Goal: Task Accomplishment & Management: Manage account settings

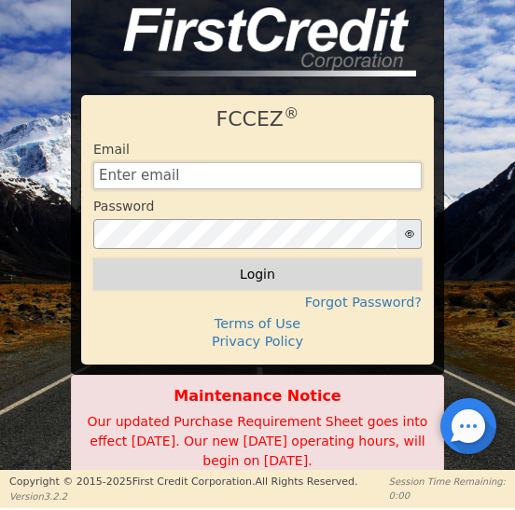
type input "[EMAIL_ADDRESS][DOMAIN_NAME]"
click at [259, 277] on button "Login" at bounding box center [257, 274] width 328 height 32
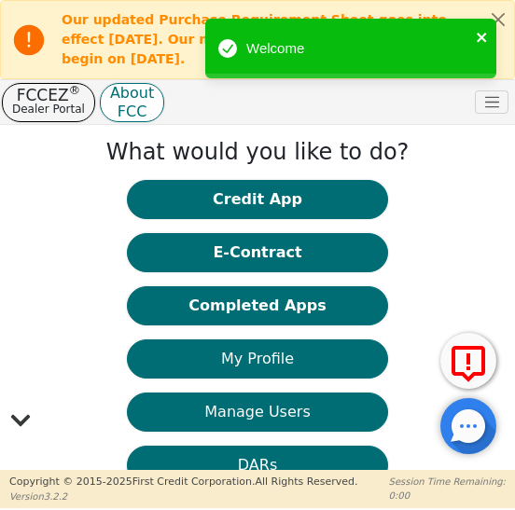
click at [480, 37] on icon "close" at bounding box center [480, 37] width 9 height 9
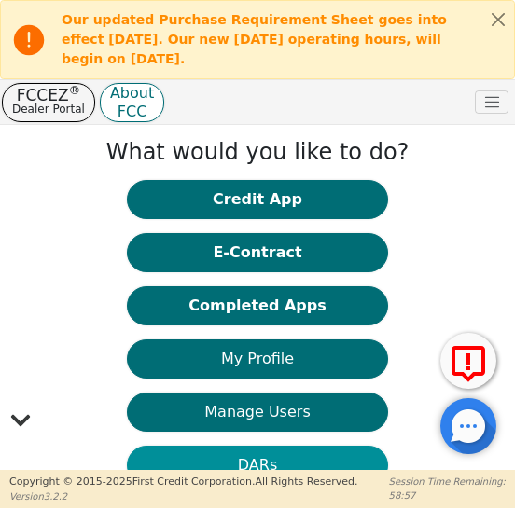
click at [243, 459] on button "DARs" at bounding box center [257, 465] width 261 height 39
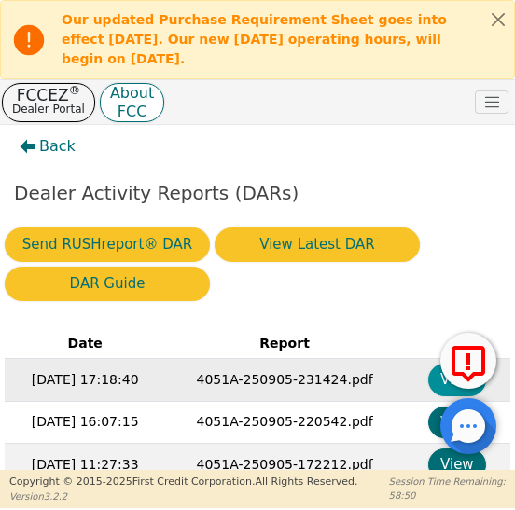
click at [433, 380] on button "View" at bounding box center [457, 380] width 59 height 33
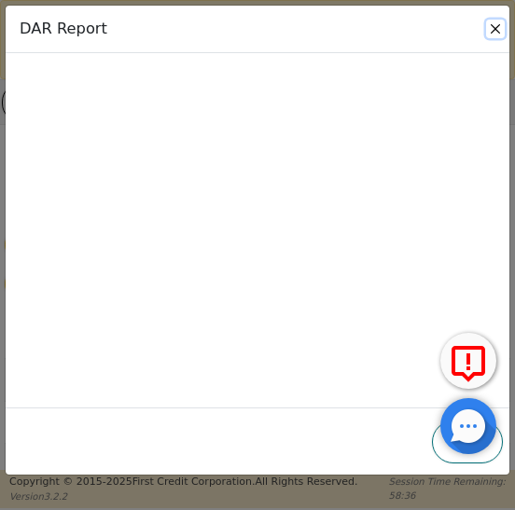
click at [491, 27] on button "Close" at bounding box center [495, 29] width 19 height 19
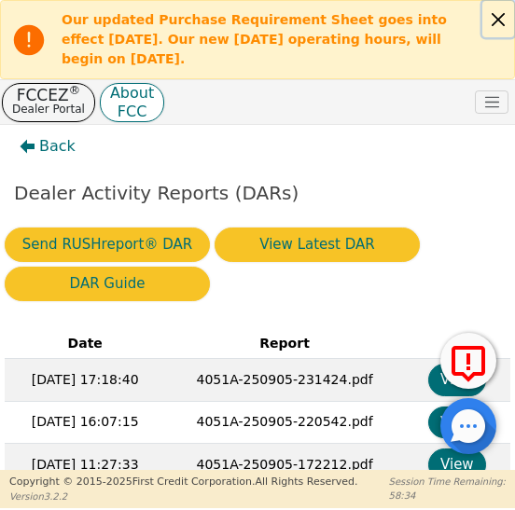
click at [494, 18] on button "Close alert" at bounding box center [498, 19] width 32 height 36
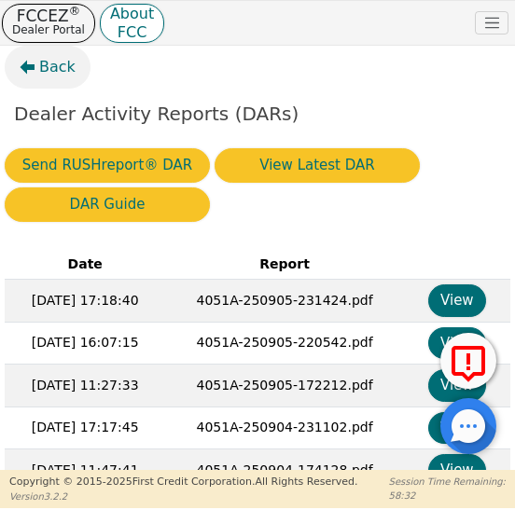
click at [52, 63] on span "Back" at bounding box center [57, 67] width 36 height 22
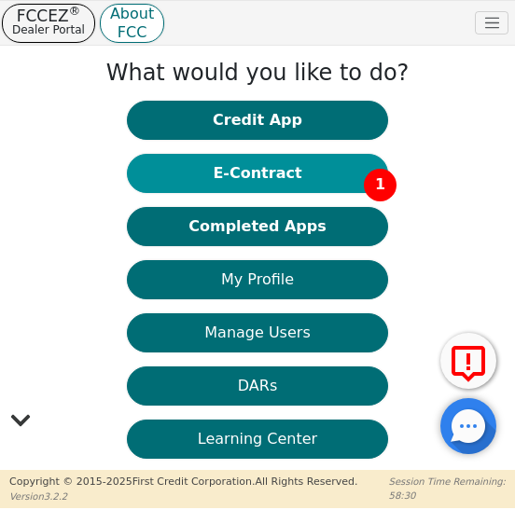
click at [241, 178] on button "E-Contract 1" at bounding box center [257, 173] width 261 height 39
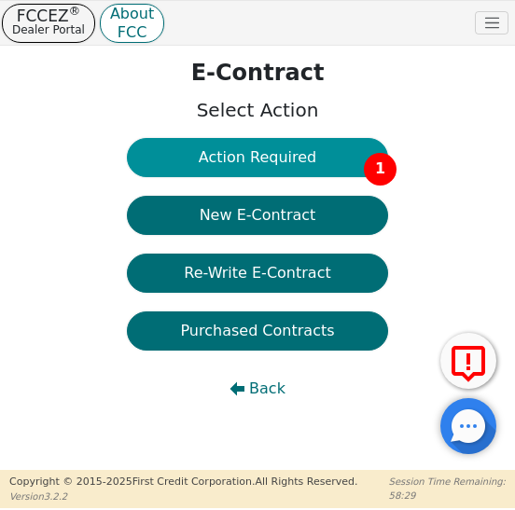
click at [297, 168] on button "Action Required 1" at bounding box center [257, 157] width 261 height 39
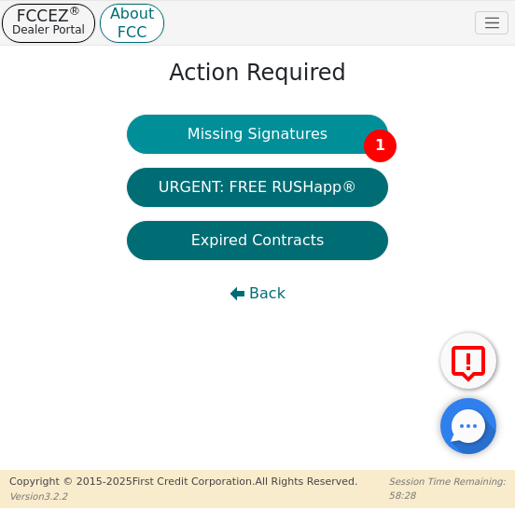
click at [303, 149] on button "Missing Signatures 1" at bounding box center [257, 134] width 261 height 39
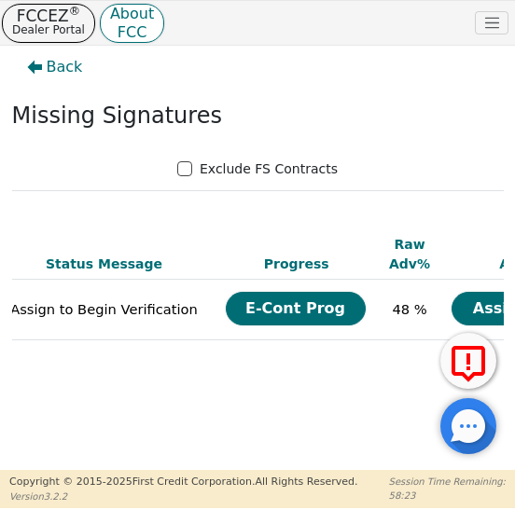
scroll to position [0, 698]
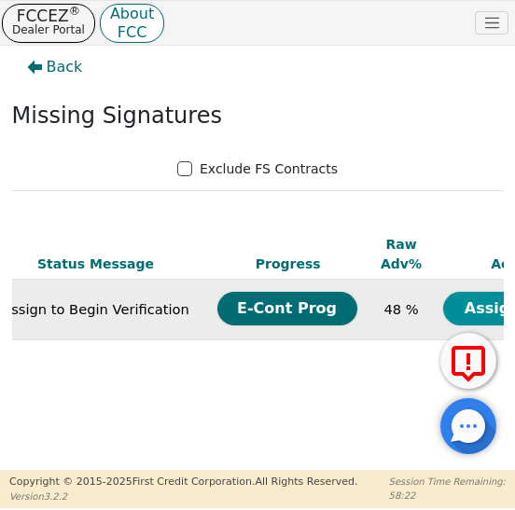
click at [443, 292] on button "Assign Now" at bounding box center [513, 309] width 140 height 34
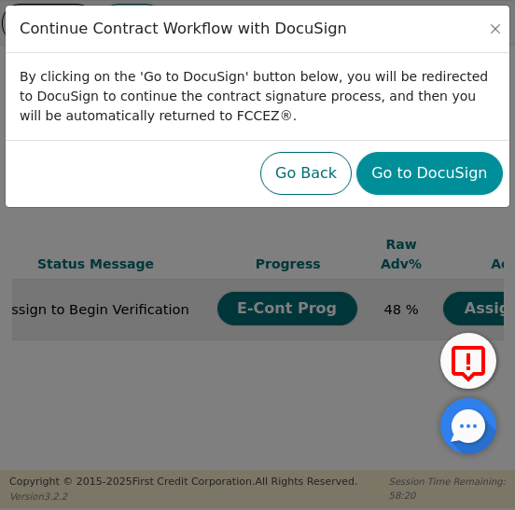
click at [434, 171] on button "Go to DocuSign" at bounding box center [428, 173] width 145 height 43
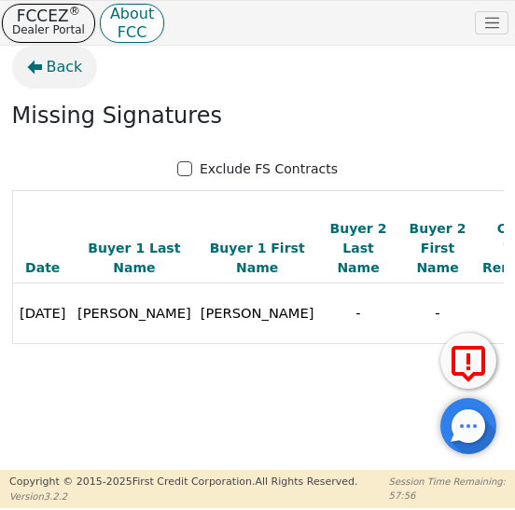
click at [67, 61] on span "Back" at bounding box center [65, 67] width 36 height 22
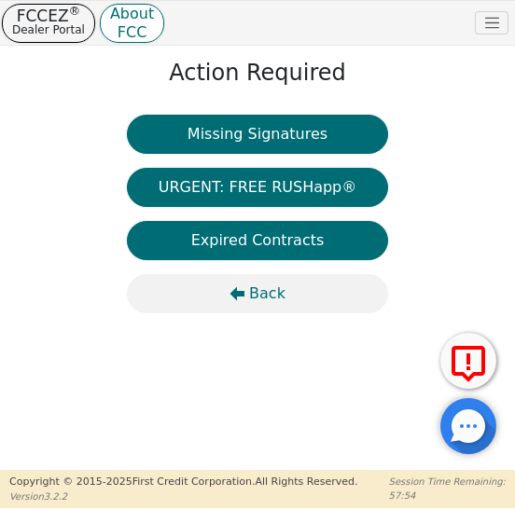
click at [270, 296] on span "Back" at bounding box center [267, 293] width 36 height 22
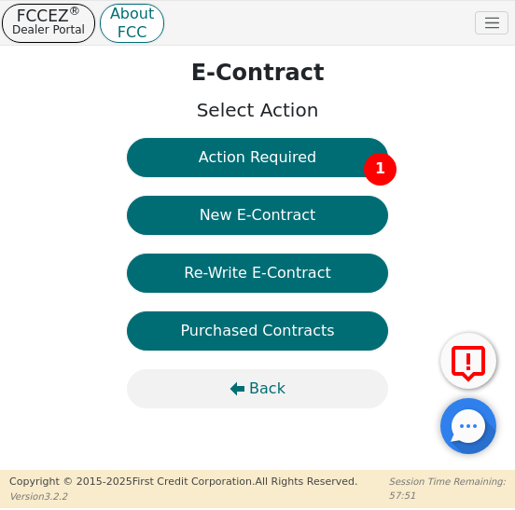
click at [259, 393] on span "Back" at bounding box center [267, 389] width 36 height 22
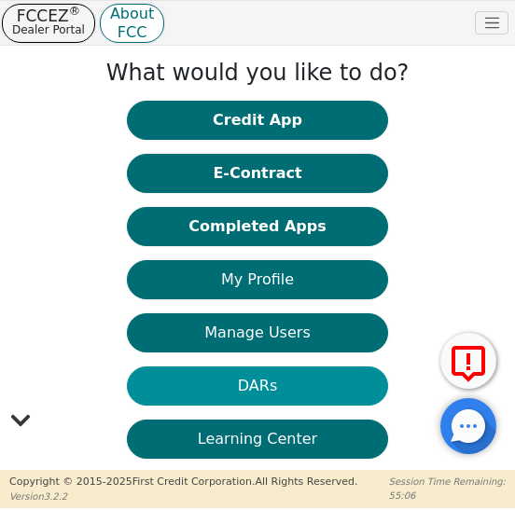
click at [262, 385] on button "DARs" at bounding box center [257, 385] width 261 height 39
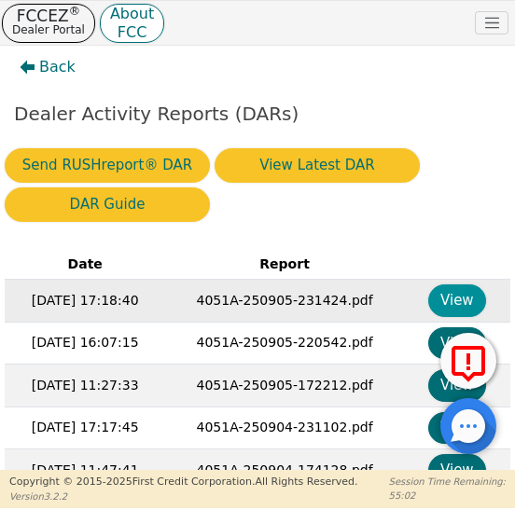
click at [443, 297] on button "View" at bounding box center [457, 300] width 59 height 33
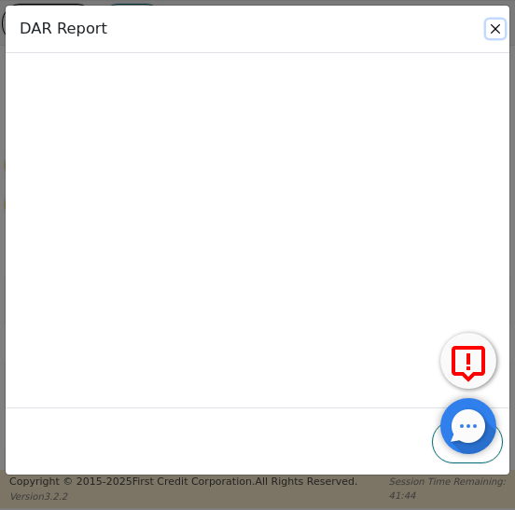
click at [493, 28] on button "Close" at bounding box center [495, 29] width 19 height 19
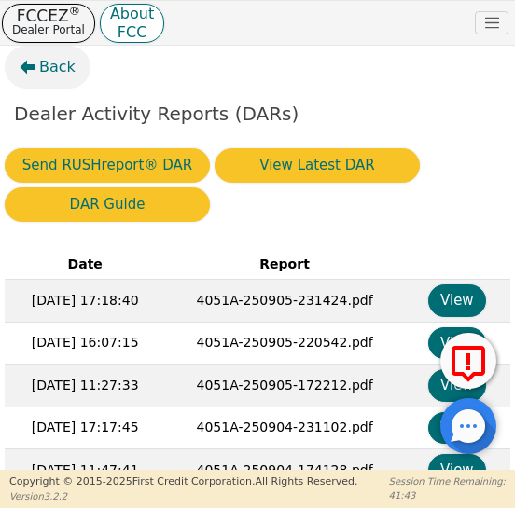
click at [48, 68] on span "Back" at bounding box center [57, 67] width 36 height 22
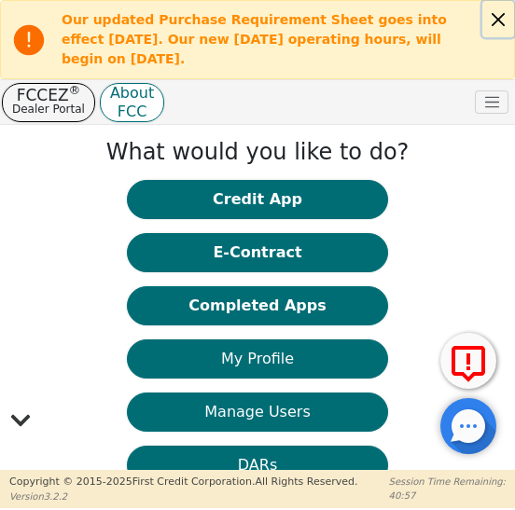
click at [499, 21] on button "Close alert" at bounding box center [498, 19] width 32 height 36
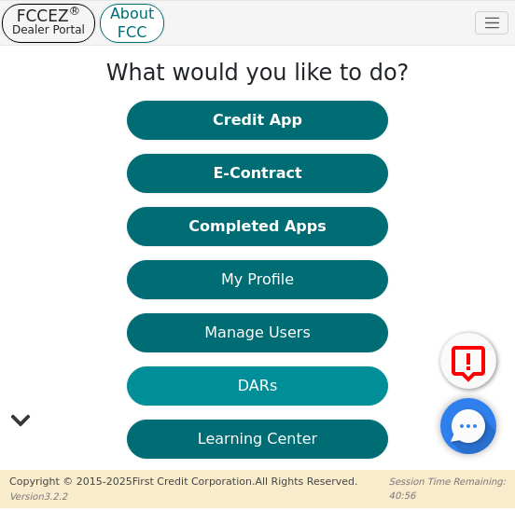
click at [260, 393] on button "DARs" at bounding box center [257, 385] width 261 height 39
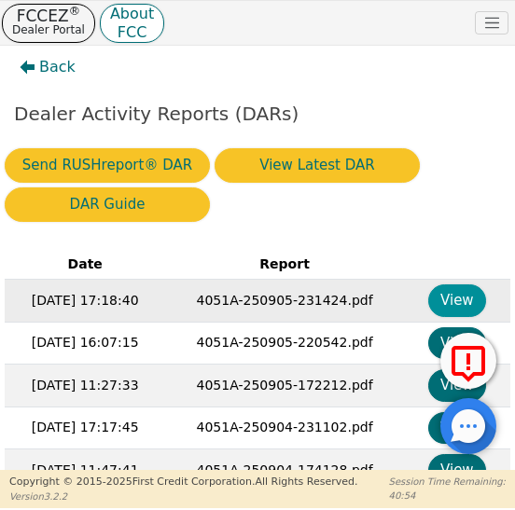
click at [445, 302] on button "View" at bounding box center [457, 300] width 59 height 33
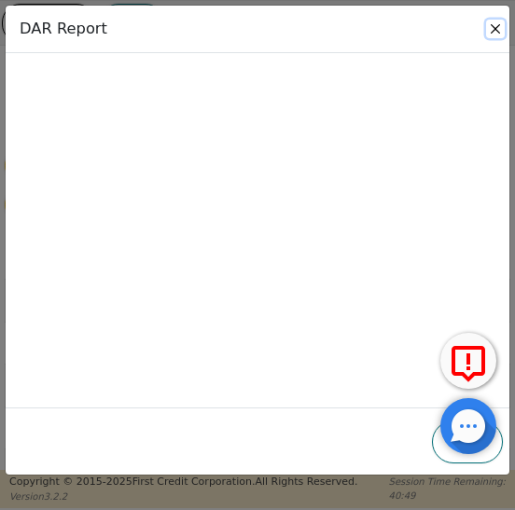
click at [496, 29] on button "Close" at bounding box center [495, 29] width 19 height 19
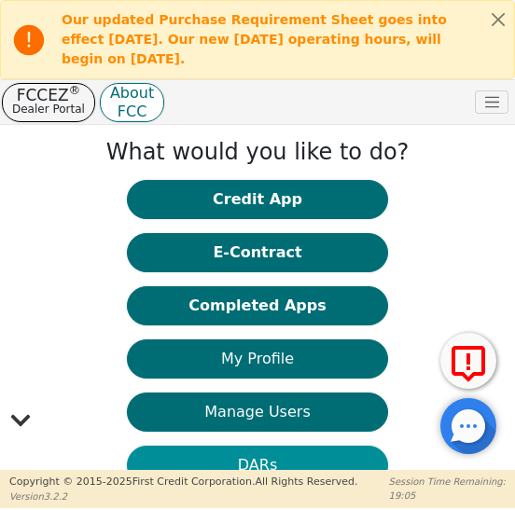
click at [258, 464] on button "DARs" at bounding box center [257, 465] width 261 height 39
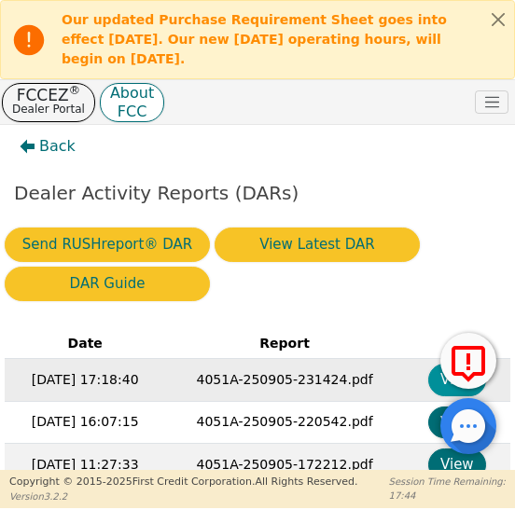
click at [437, 383] on button "View" at bounding box center [457, 380] width 59 height 33
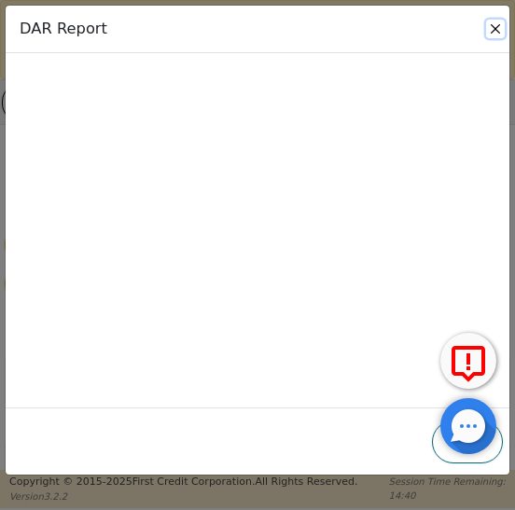
click at [494, 34] on button "Close" at bounding box center [495, 29] width 19 height 19
